Goal: Information Seeking & Learning: Learn about a topic

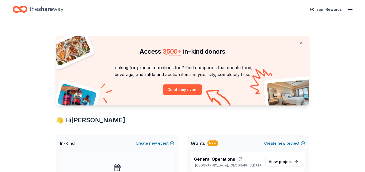
scroll to position [98, 0]
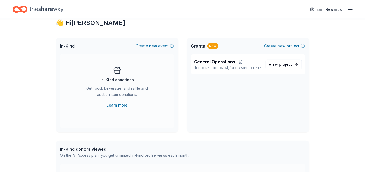
click at [224, 64] on span "General Operations" at bounding box center [214, 62] width 41 height 6
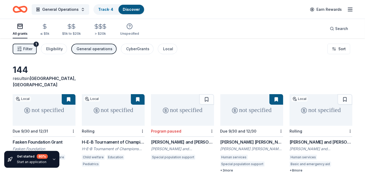
scroll to position [49, 0]
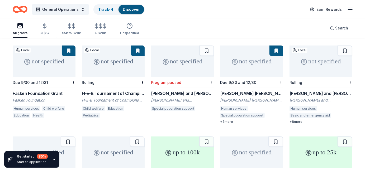
click at [69, 46] on button at bounding box center [69, 51] width 14 height 11
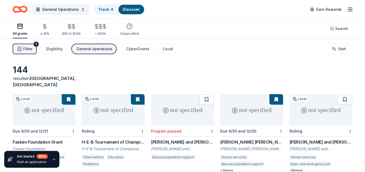
drag, startPoint x: 69, startPoint y: 89, endPoint x: 117, endPoint y: 65, distance: 53.6
click at [117, 65] on div "144 results in Odessa, TX" at bounding box center [182, 76] width 339 height 23
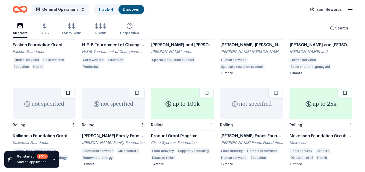
scroll to position [146, 0]
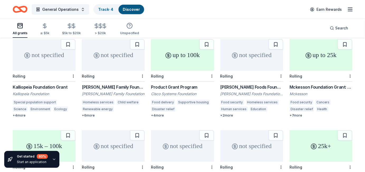
click at [257, 84] on div "Schreiber Foods Foundation Grant" at bounding box center [251, 87] width 63 height 6
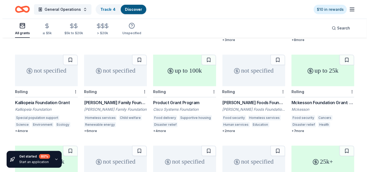
scroll to position [0, 0]
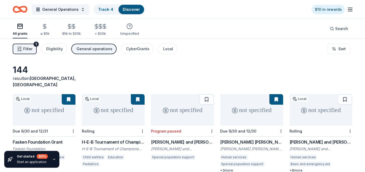
click at [49, 50] on div "Eligibility" at bounding box center [54, 49] width 17 height 6
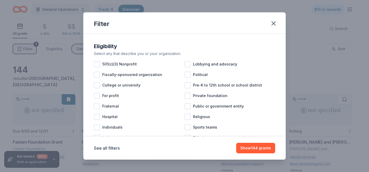
click at [99, 65] on div at bounding box center [97, 64] width 6 height 6
click at [265, 146] on button "Show 136 grants" at bounding box center [256, 148] width 39 height 11
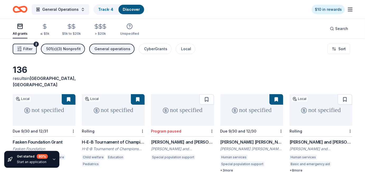
scroll to position [49, 0]
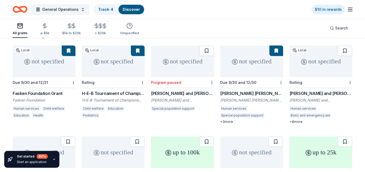
click at [103, 90] on div "H-E-B Tournament of Champions [PERSON_NAME]" at bounding box center [113, 93] width 63 height 6
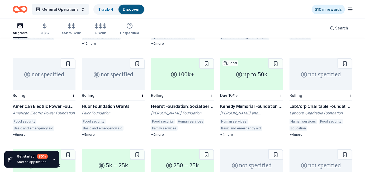
scroll to position [0, 0]
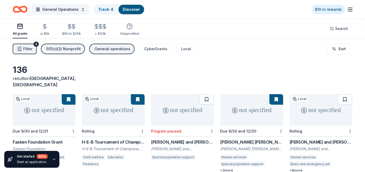
click at [113, 46] on div "General operations" at bounding box center [112, 49] width 36 height 6
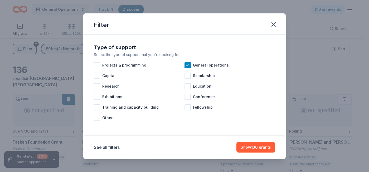
click at [98, 66] on div at bounding box center [97, 65] width 6 height 6
click at [253, 149] on button "Show 533 grants" at bounding box center [255, 147] width 39 height 11
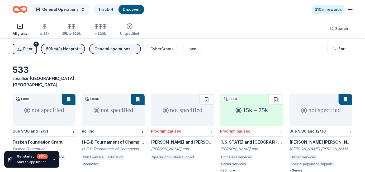
click at [340, 51] on html "General Operations Track · 4 Discover $10 in rewards All grants ≤ $5k $5k to $2…" at bounding box center [182, 86] width 365 height 172
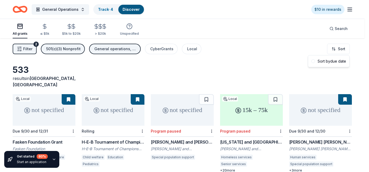
click at [260, 59] on html "General Operations Track · 4 Discover $10 in rewards All grants ≤ $5k $5k to $2…" at bounding box center [184, 86] width 369 height 172
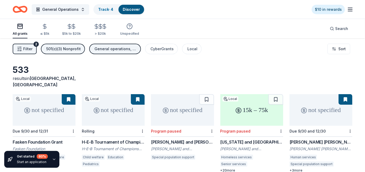
click at [22, 48] on icon "button" at bounding box center [19, 48] width 5 height 5
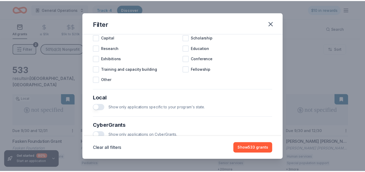
scroll to position [293, 0]
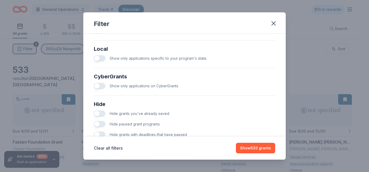
click at [102, 62] on button "button" at bounding box center [100, 58] width 12 height 6
click at [256, 150] on button "Show 51 grants" at bounding box center [257, 148] width 36 height 11
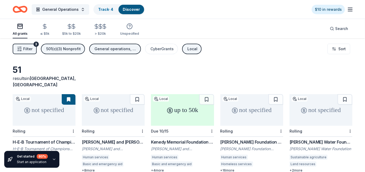
click at [179, 139] on div "Kenedy Memorial Foundation Grant" at bounding box center [182, 142] width 63 height 6
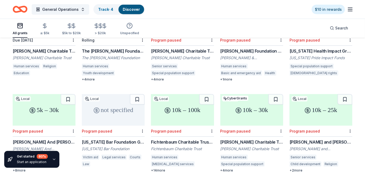
scroll to position [310, 0]
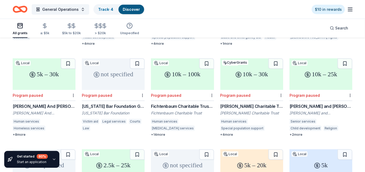
click at [320, 103] on div "Albert E. and Myrtle Gunn York Trust Grant" at bounding box center [320, 106] width 63 height 6
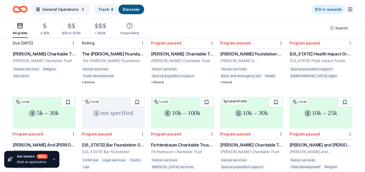
scroll to position [0, 0]
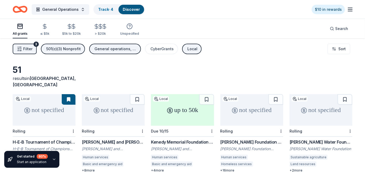
click at [343, 54] on div "Filter 3 501(c)(3) Nonprofit General operations, Projects & programming CyberGr…" at bounding box center [182, 49] width 365 height 21
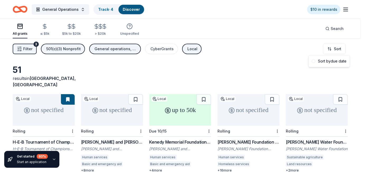
click at [343, 48] on html "General Operations Track · 4 Discover $10 in rewards All grants ≤ $5k $5k to $2…" at bounding box center [182, 86] width 365 height 172
click at [330, 60] on div "Sort by due date" at bounding box center [328, 61] width 39 height 9
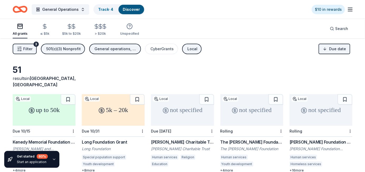
click at [80, 9] on button "General Operations" at bounding box center [60, 9] width 57 height 11
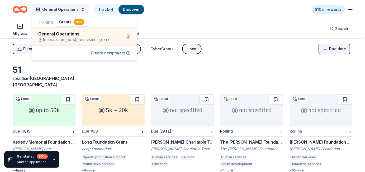
click at [49, 21] on button "In-Kind" at bounding box center [46, 22] width 20 height 9
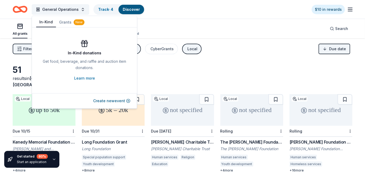
click at [106, 100] on button "Create new event" at bounding box center [111, 101] width 37 height 6
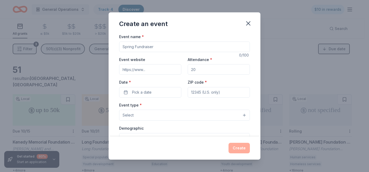
click at [148, 47] on input "Event name *" at bounding box center [184, 47] width 131 height 11
type input "Food Pantry"
click at [247, 25] on icon "button" at bounding box center [249, 24] width 4 height 4
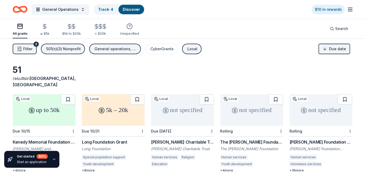
click at [351, 7] on icon "button" at bounding box center [350, 9] width 6 height 6
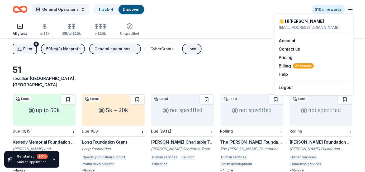
click at [280, 75] on button "Help" at bounding box center [283, 74] width 9 height 6
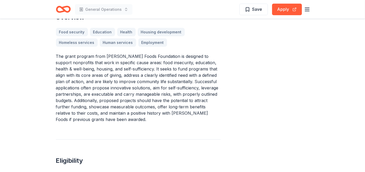
scroll to position [293, 0]
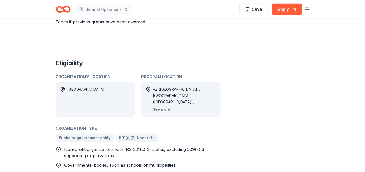
click at [161, 107] on button "See more" at bounding box center [161, 110] width 17 height 6
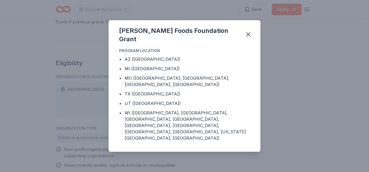
click at [248, 36] on icon "button" at bounding box center [249, 35] width 4 height 4
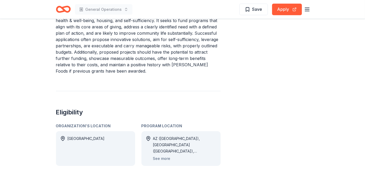
scroll to position [0, 0]
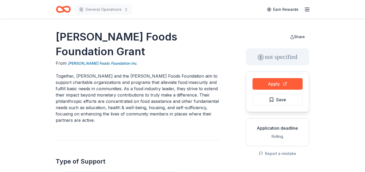
click at [283, 81] on button "Apply" at bounding box center [277, 84] width 50 height 12
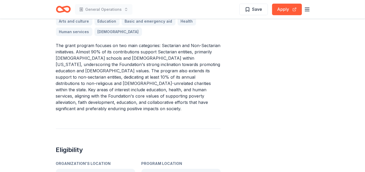
scroll to position [293, 0]
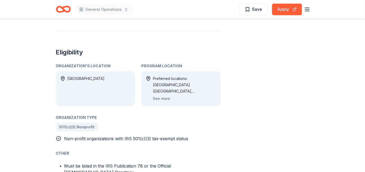
click at [156, 96] on button "See more" at bounding box center [161, 99] width 17 height 6
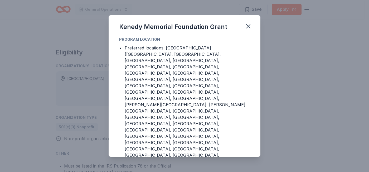
click at [246, 30] on icon "button" at bounding box center [248, 26] width 7 height 7
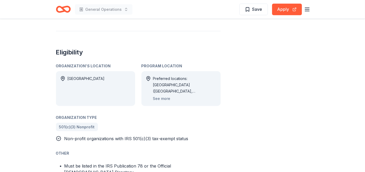
scroll to position [342, 0]
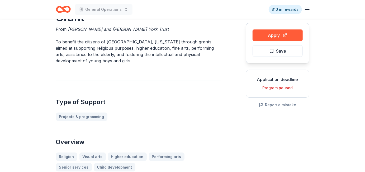
scroll to position [98, 0]
